Goal: Transaction & Acquisition: Purchase product/service

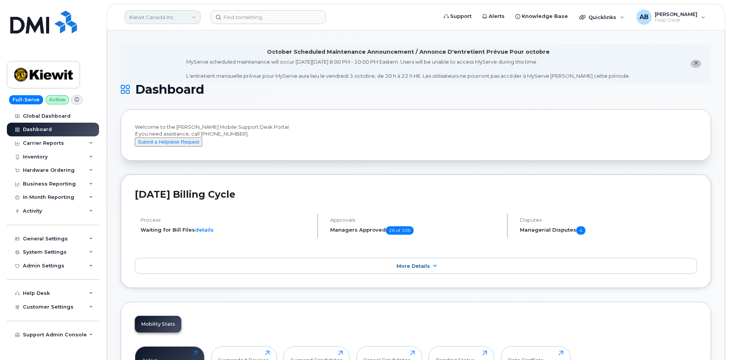
click at [164, 13] on link "Kiewit Canada Inc" at bounding box center [163, 17] width 76 height 14
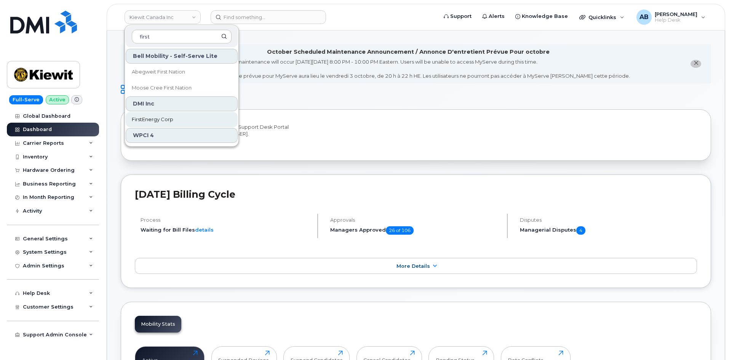
type input "first"
click at [162, 118] on span "FirstEnergy Corp" at bounding box center [153, 120] width 42 height 8
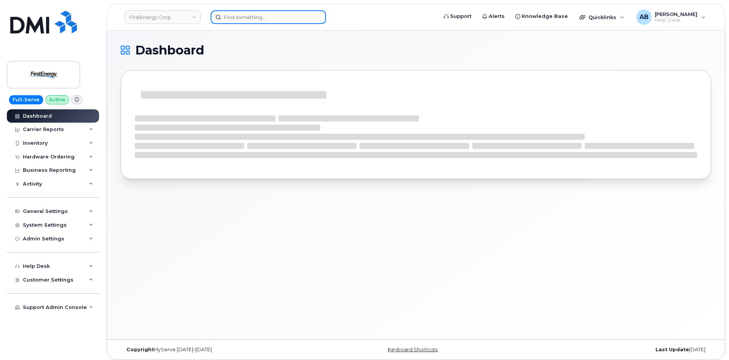
click at [251, 18] on input at bounding box center [268, 17] width 115 height 14
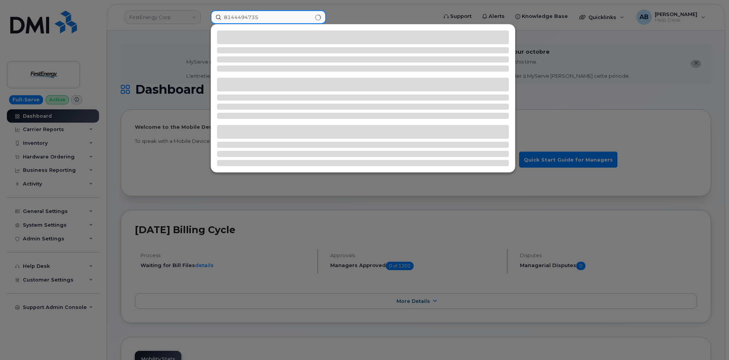
type input "8144494735"
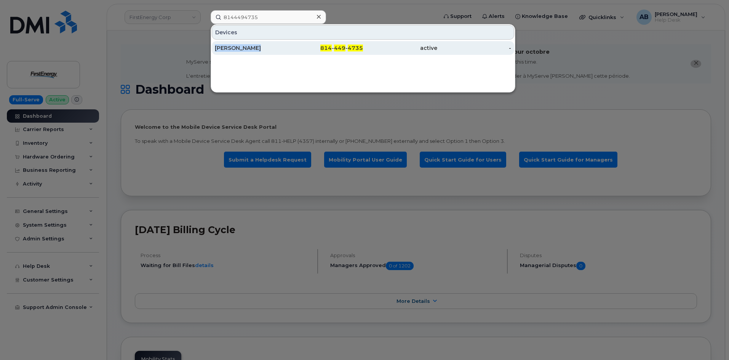
drag, startPoint x: 263, startPoint y: 40, endPoint x: 268, endPoint y: 48, distance: 9.9
click at [268, 48] on div "Devices ERIC S AZZATO 814 - 449 - 4735 active -" at bounding box center [363, 39] width 304 height 31
click at [269, 48] on div "[PERSON_NAME]" at bounding box center [252, 48] width 74 height 8
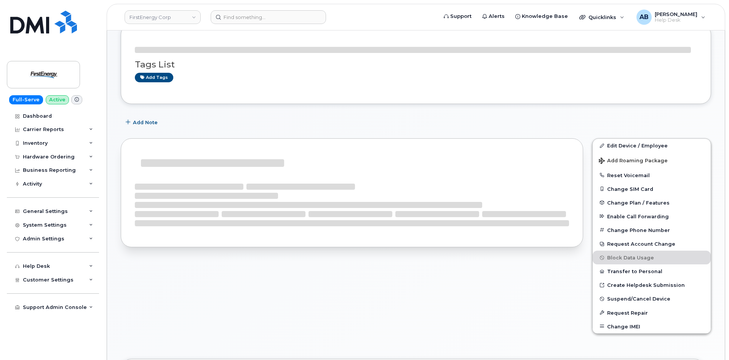
scroll to position [152, 0]
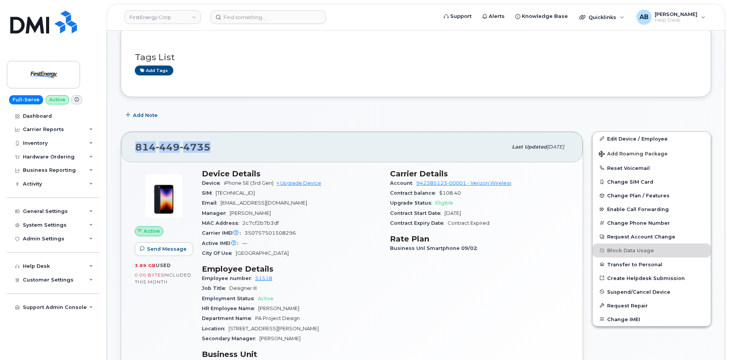
drag, startPoint x: 206, startPoint y: 142, endPoint x: 130, endPoint y: 145, distance: 76.6
click at [130, 145] on div "[PHONE_NUMBER] Last updated [DATE]" at bounding box center [352, 147] width 462 height 30
copy span "814 449 4735"
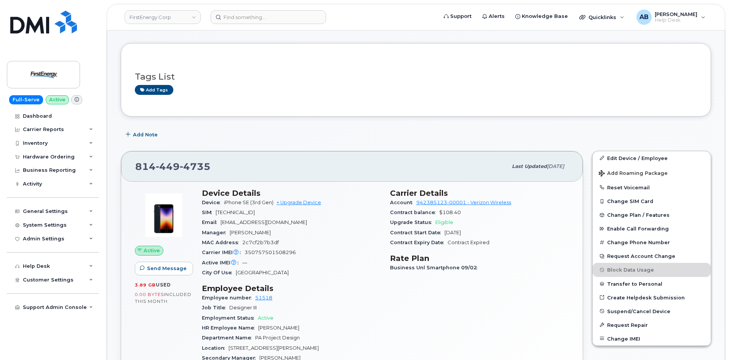
scroll to position [190, 0]
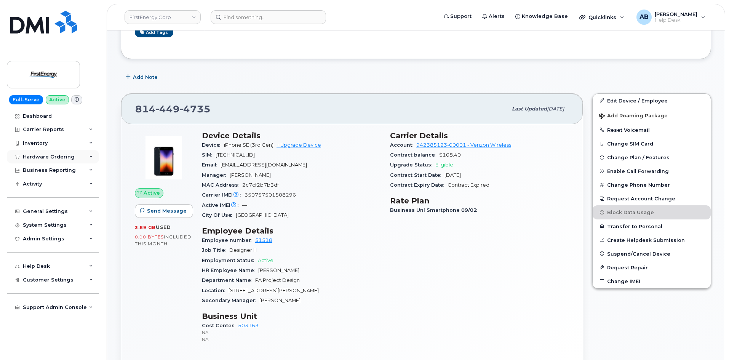
click at [54, 160] on div "Hardware Ordering" at bounding box center [49, 157] width 52 height 6
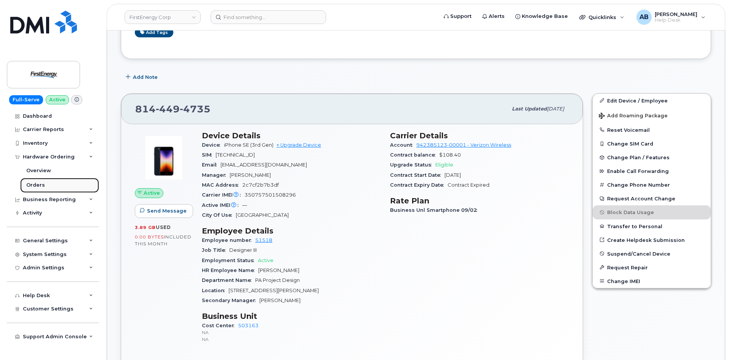
drag, startPoint x: 51, startPoint y: 183, endPoint x: 68, endPoint y: 177, distance: 18.2
click at [51, 183] on link "Orders" at bounding box center [59, 185] width 79 height 14
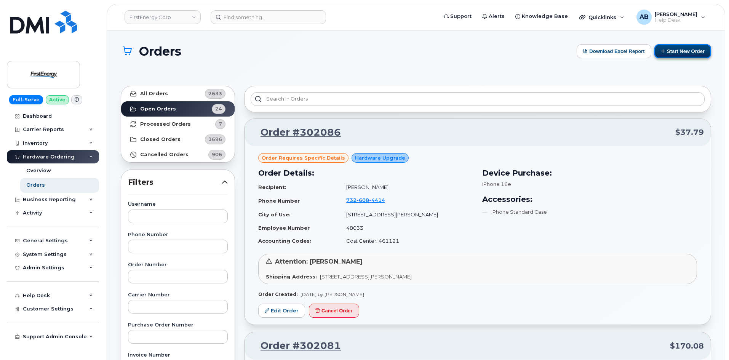
click at [682, 52] on button "Start New Order" at bounding box center [682, 51] width 57 height 14
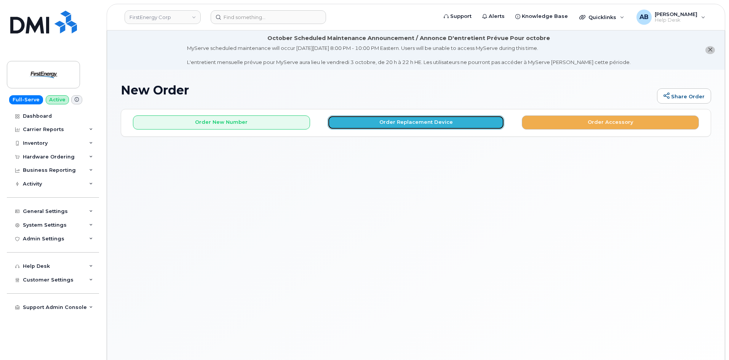
click at [390, 122] on button "Order Replacement Device" at bounding box center [416, 122] width 177 height 14
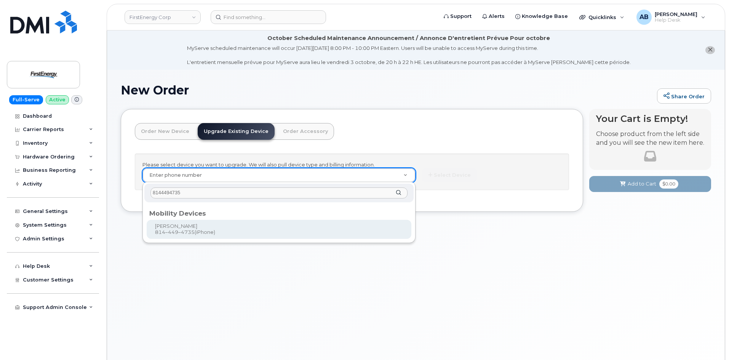
type input "8144494735"
type input "829559"
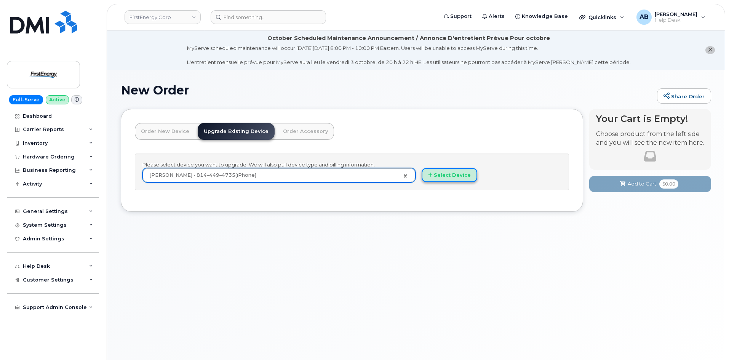
click at [444, 173] on button "Select Device" at bounding box center [450, 175] width 56 height 14
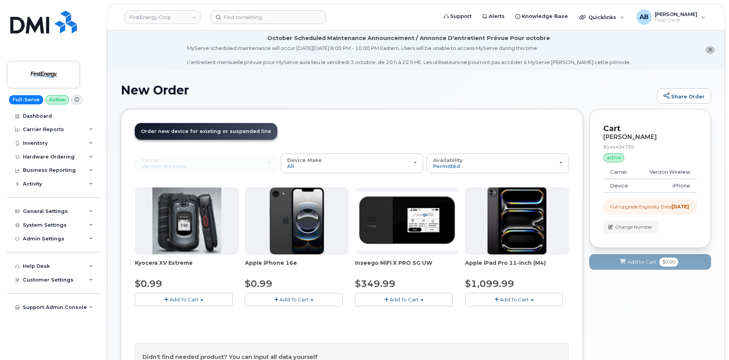
scroll to position [102, 0]
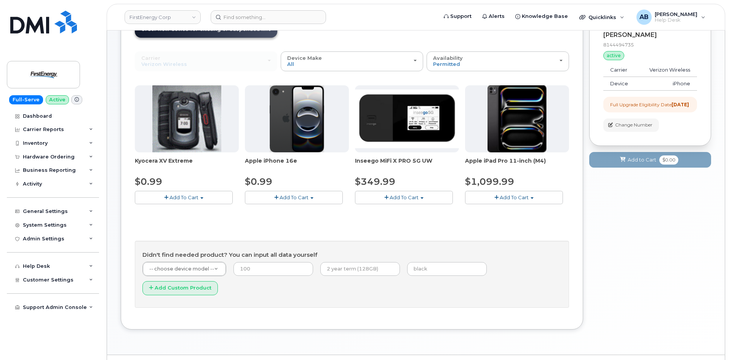
click at [297, 199] on span "Add To Cart" at bounding box center [294, 197] width 29 height 6
click at [298, 208] on link "$0.99 - 2 Year Upgrade" at bounding box center [284, 212] width 74 height 10
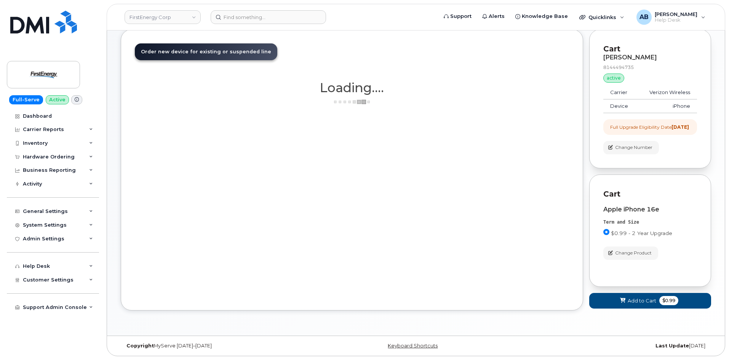
scroll to position [86, 0]
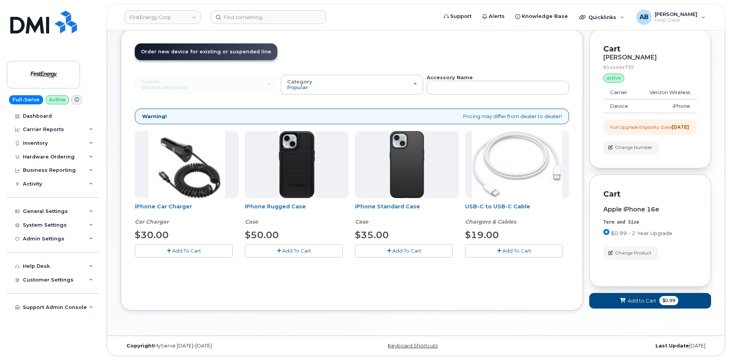
click at [291, 244] on button "Add To Cart" at bounding box center [294, 250] width 98 height 13
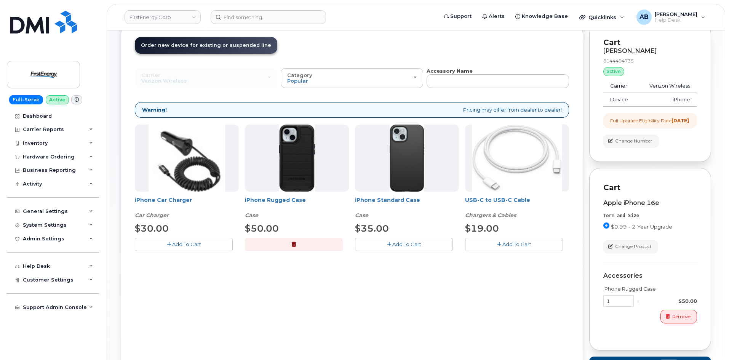
click at [180, 248] on button "Add To Cart" at bounding box center [184, 244] width 98 height 13
click at [513, 246] on span "Add To Cart" at bounding box center [516, 244] width 29 height 6
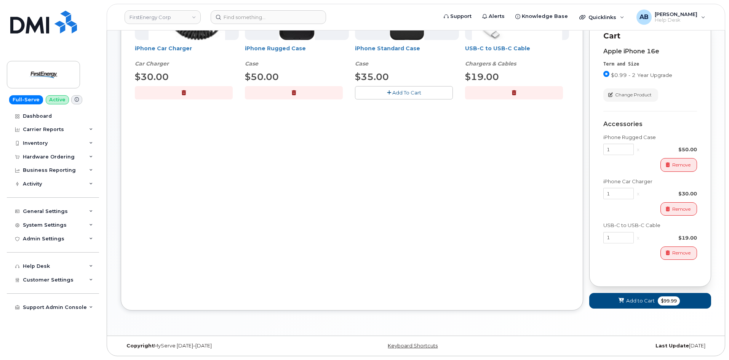
scroll to position [244, 0]
click at [646, 299] on span "Add to Cart" at bounding box center [640, 300] width 29 height 7
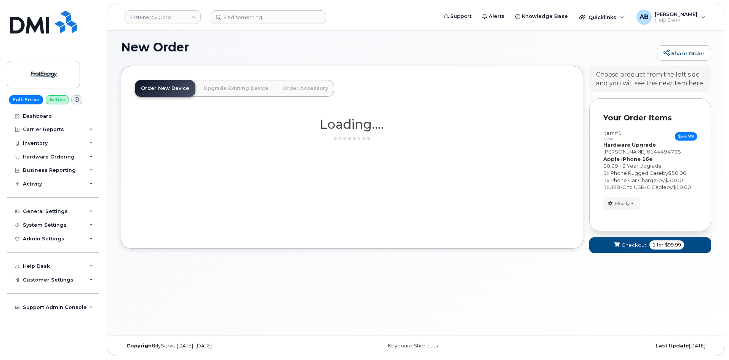
scroll to position [43, 0]
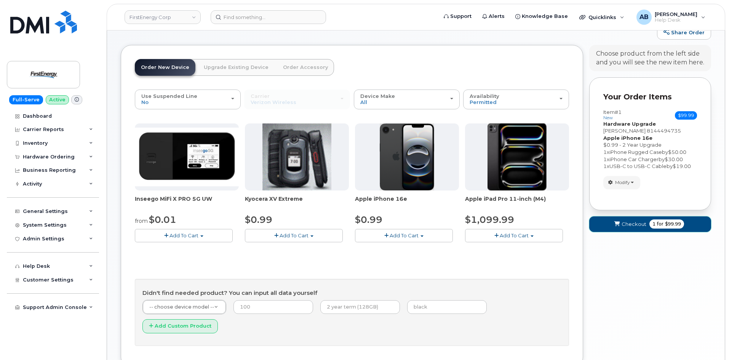
click at [601, 225] on button "Checkout 1 for $99.99" at bounding box center [650, 224] width 122 height 16
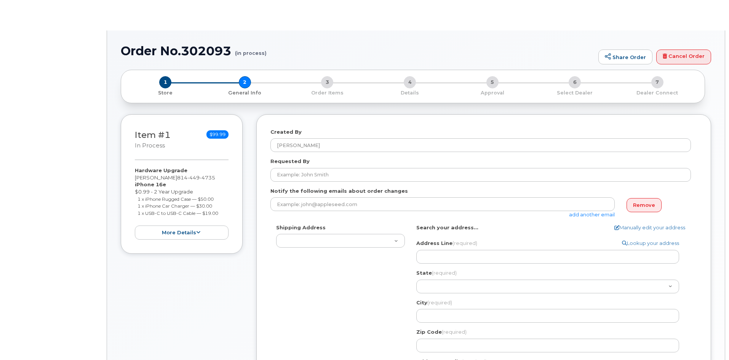
select select
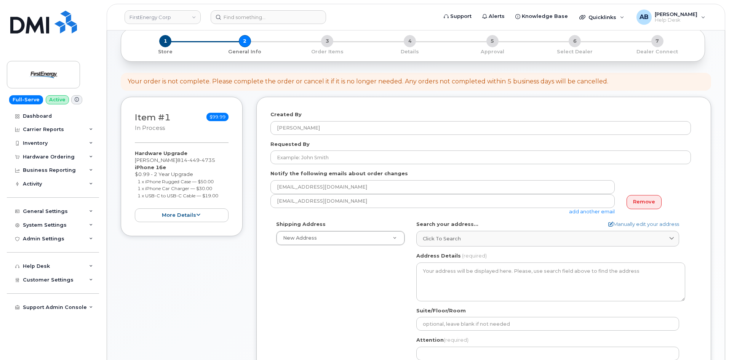
scroll to position [190, 0]
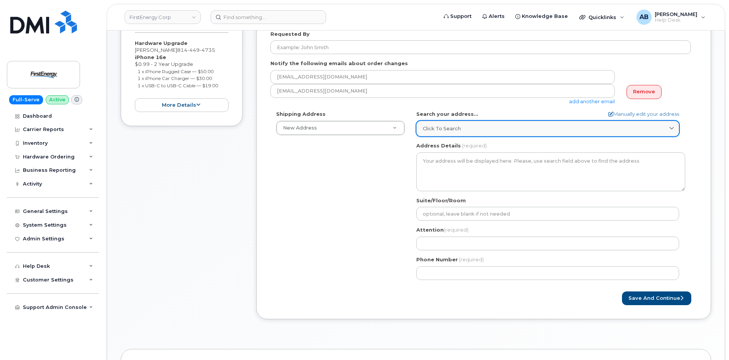
click at [491, 123] on link "Click to search" at bounding box center [547, 129] width 263 height 16
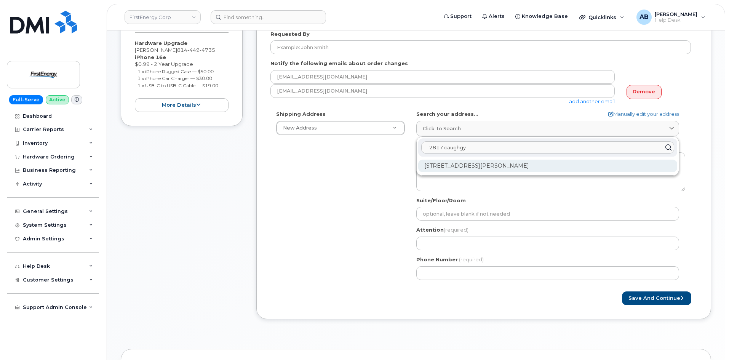
type input "2817 caughgy"
click at [495, 167] on div "2817 Caughey Rd Erie PA 16506-2151" at bounding box center [547, 166] width 259 height 13
select select
type textarea "2817 Caughey Rd ERIE PA 16506-2151 UNITED STATES"
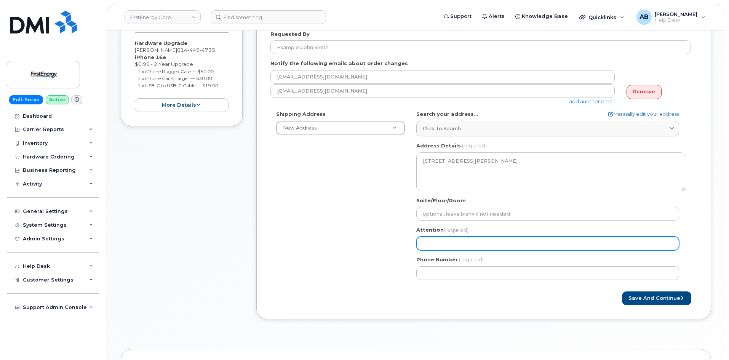
click at [461, 246] on input "Attention (required)" at bounding box center [547, 244] width 263 height 14
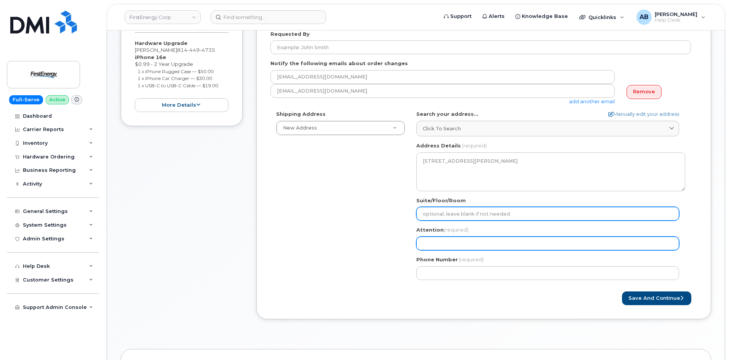
select select
type input "E"
select select
type input "Er"
select select
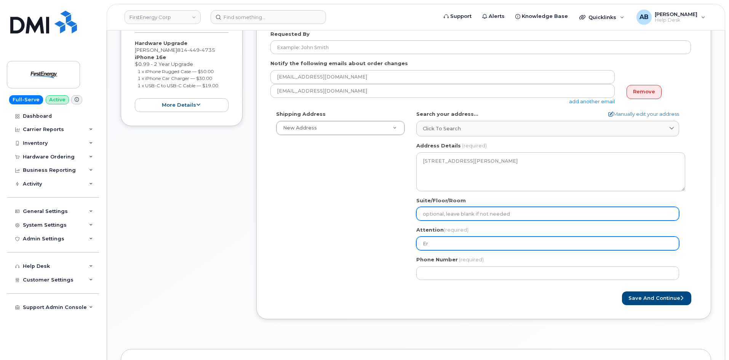
type input "Eri"
select select
type input "Eric"
select select
type input "Eric A"
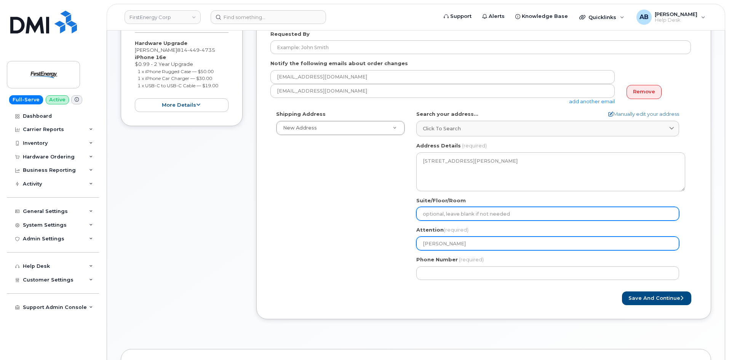
select select
type input "Eric Az"
select select
type input "Eric Azz"
select select
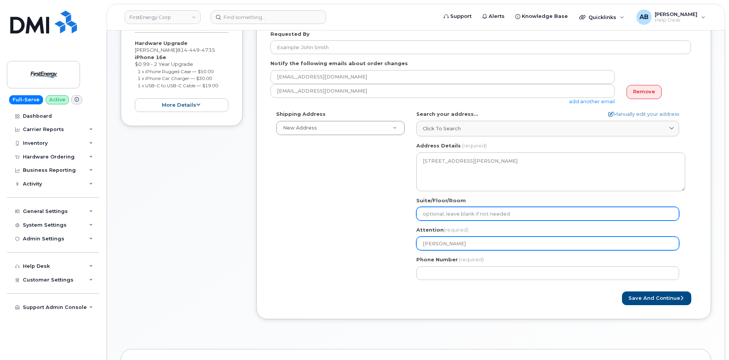
type input "Eric Azza"
select select
type input "Eric Azzat"
select select
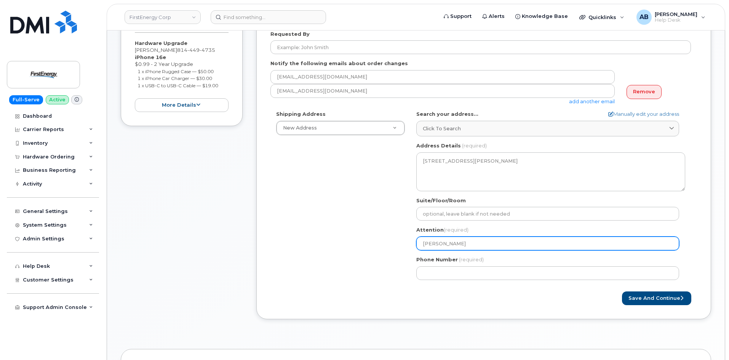
type input "[PERSON_NAME]"
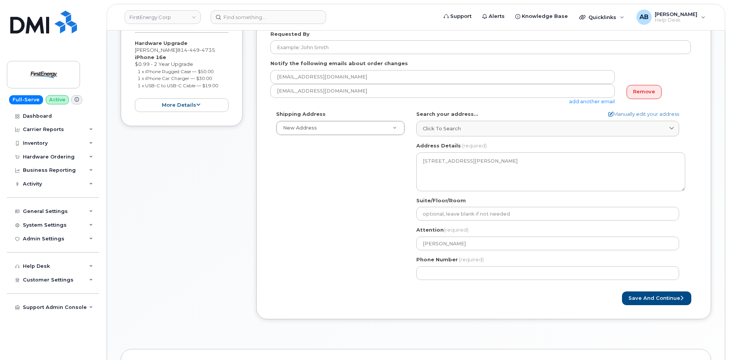
click at [534, 262] on div "Phone Number (required)" at bounding box center [550, 268] width 269 height 24
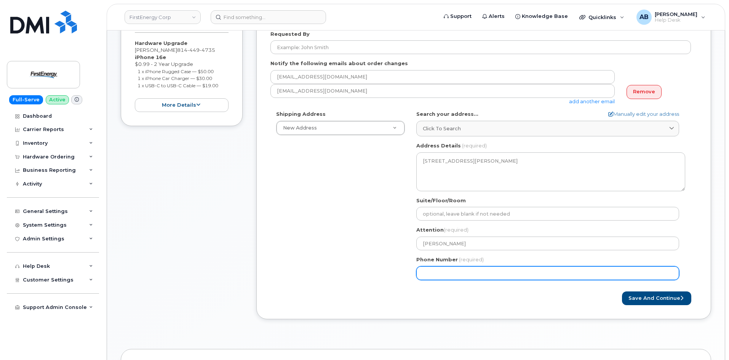
click at [531, 274] on input "Phone Number" at bounding box center [547, 273] width 263 height 14
type input "814449473"
select select
type input "8144494735"
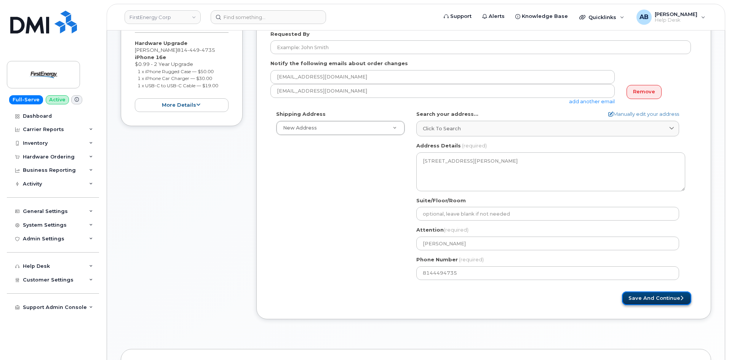
click at [630, 304] on button "Save and Continue" at bounding box center [656, 298] width 69 height 14
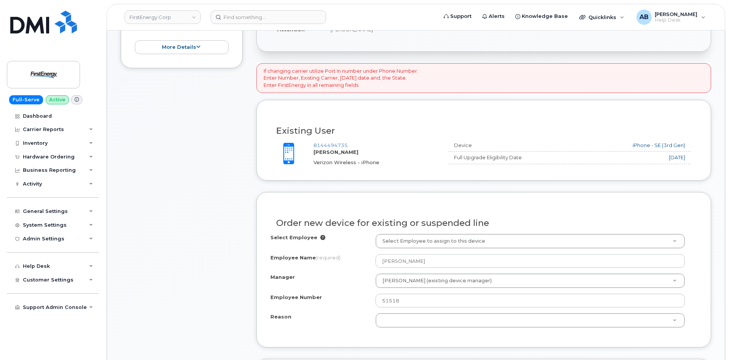
scroll to position [343, 0]
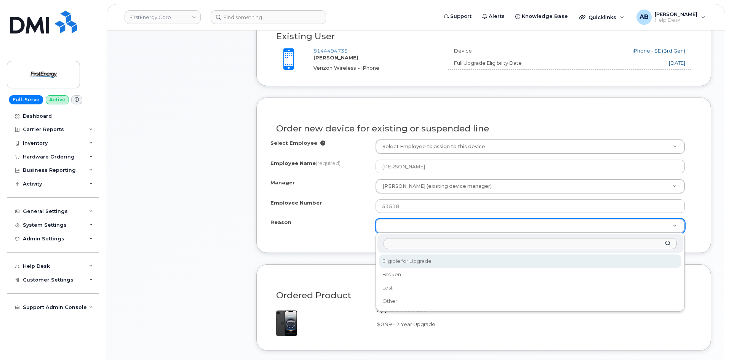
select select "eligible_for_upgrade"
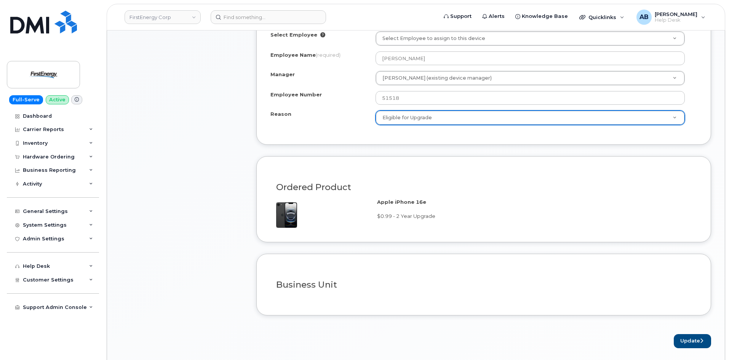
scroll to position [533, 0]
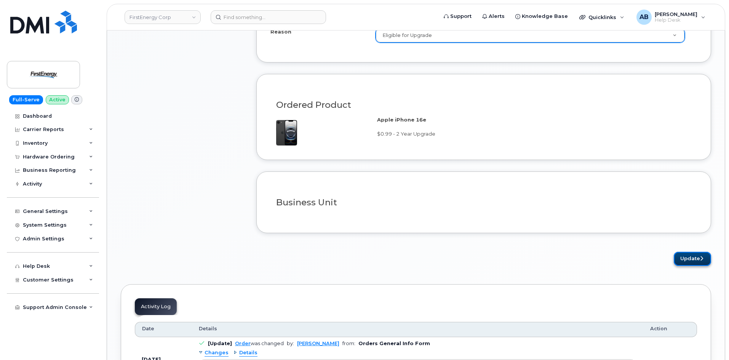
click at [694, 258] on button "Update" at bounding box center [692, 259] width 37 height 14
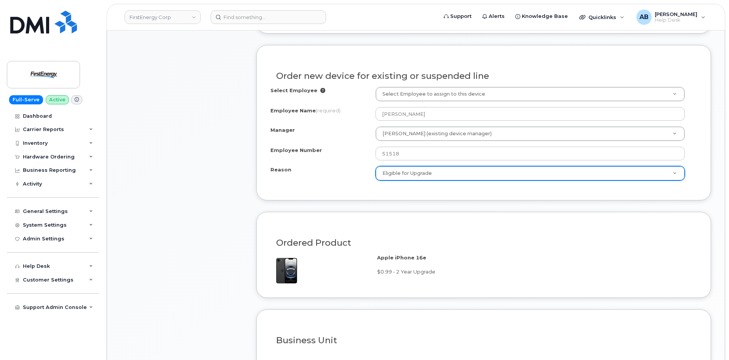
scroll to position [305, 0]
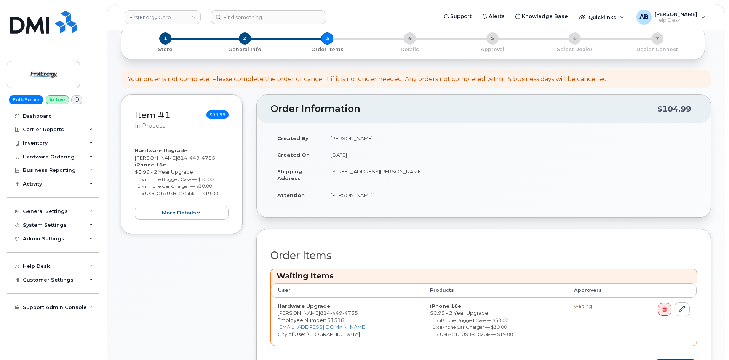
scroll to position [306, 0]
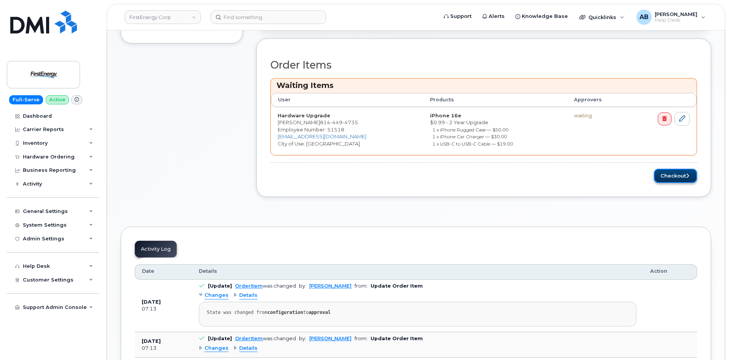
click at [669, 178] on button "Checkout" at bounding box center [675, 176] width 43 height 14
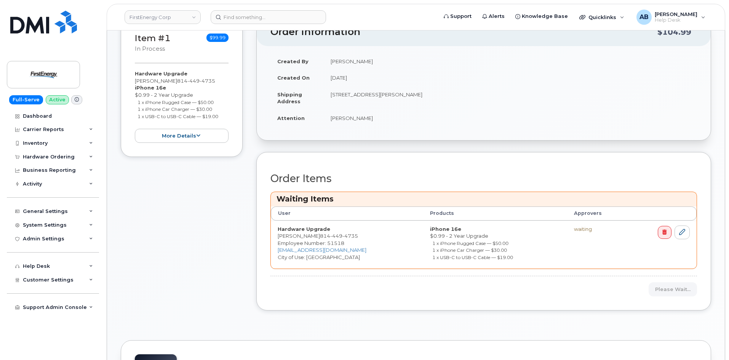
scroll to position [192, 0]
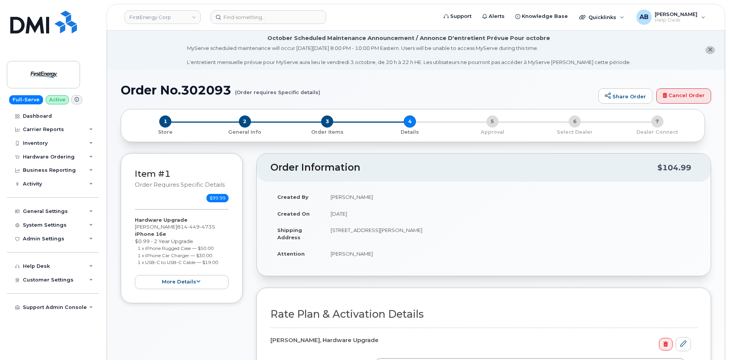
scroll to position [229, 0]
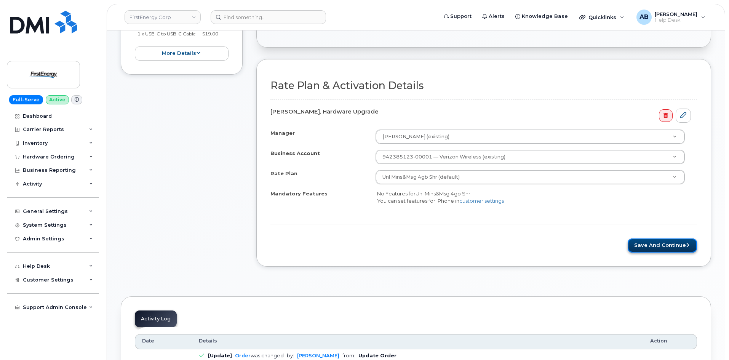
click at [644, 247] on button "Save and Continue" at bounding box center [662, 245] width 69 height 14
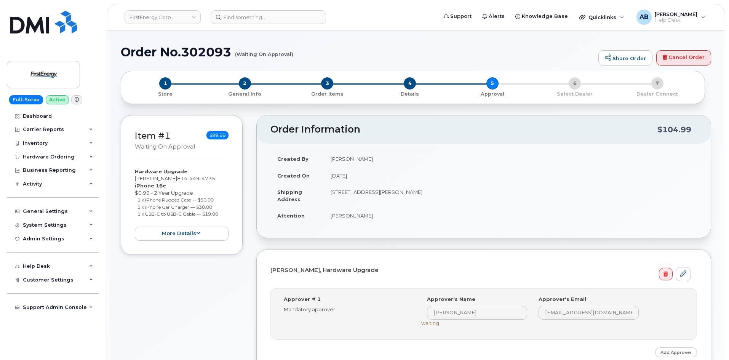
scroll to position [190, 0]
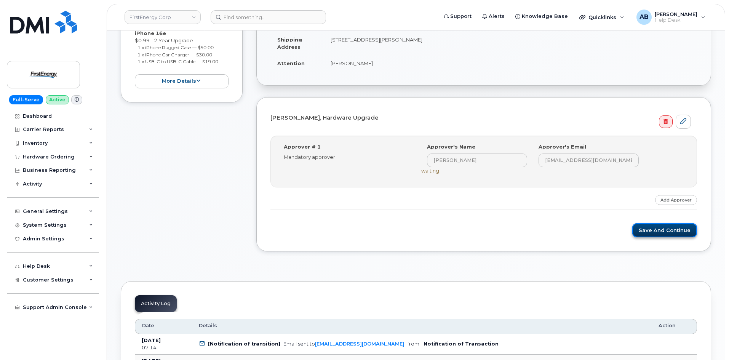
click at [655, 231] on button "Save and Continue" at bounding box center [664, 230] width 65 height 14
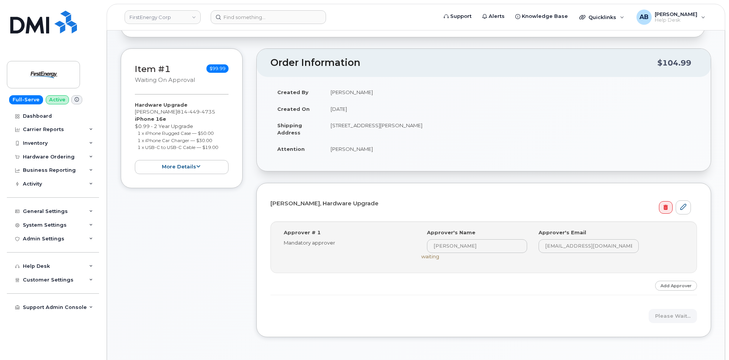
scroll to position [152, 0]
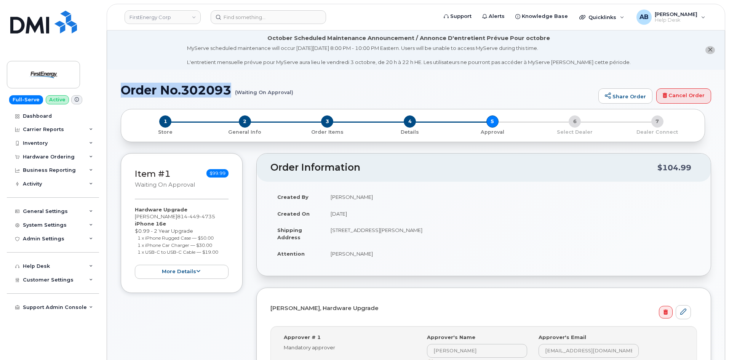
drag, startPoint x: 117, startPoint y: 87, endPoint x: 231, endPoint y: 91, distance: 114.0
copy h1 "Order No.302093"
click at [318, 96] on h1 "Order No.302093 (Waiting On Approval)" at bounding box center [358, 89] width 474 height 13
click at [285, 90] on small "(Waiting On Approval)" at bounding box center [264, 89] width 58 height 12
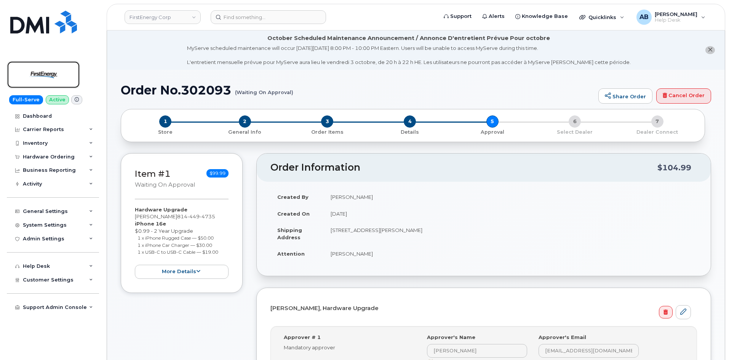
click at [48, 75] on img at bounding box center [43, 75] width 59 height 22
